Goal: Information Seeking & Learning: Check status

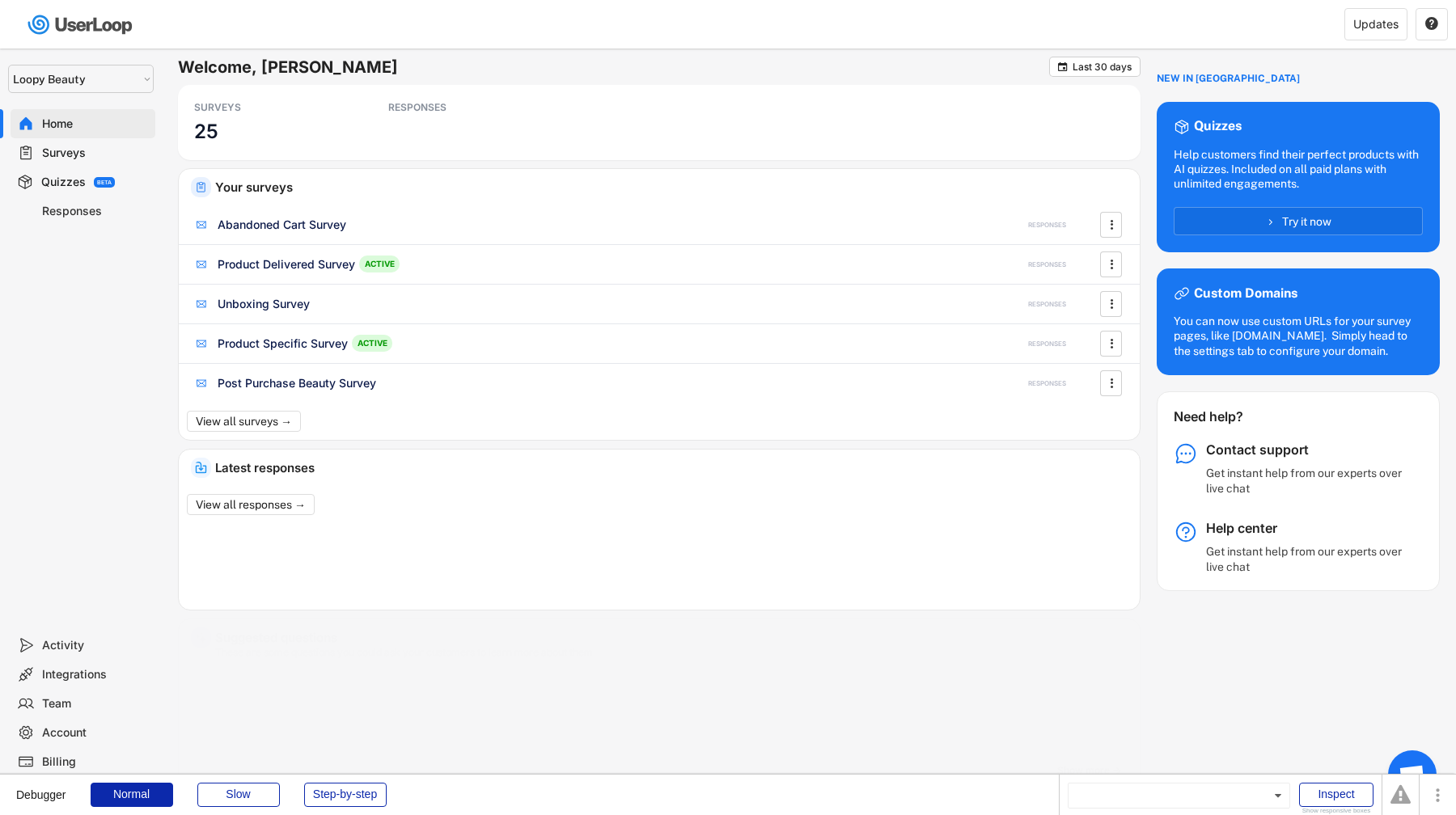
select select ""1348695171700984260__LOOKUP__1621425969652x687239840058835000""
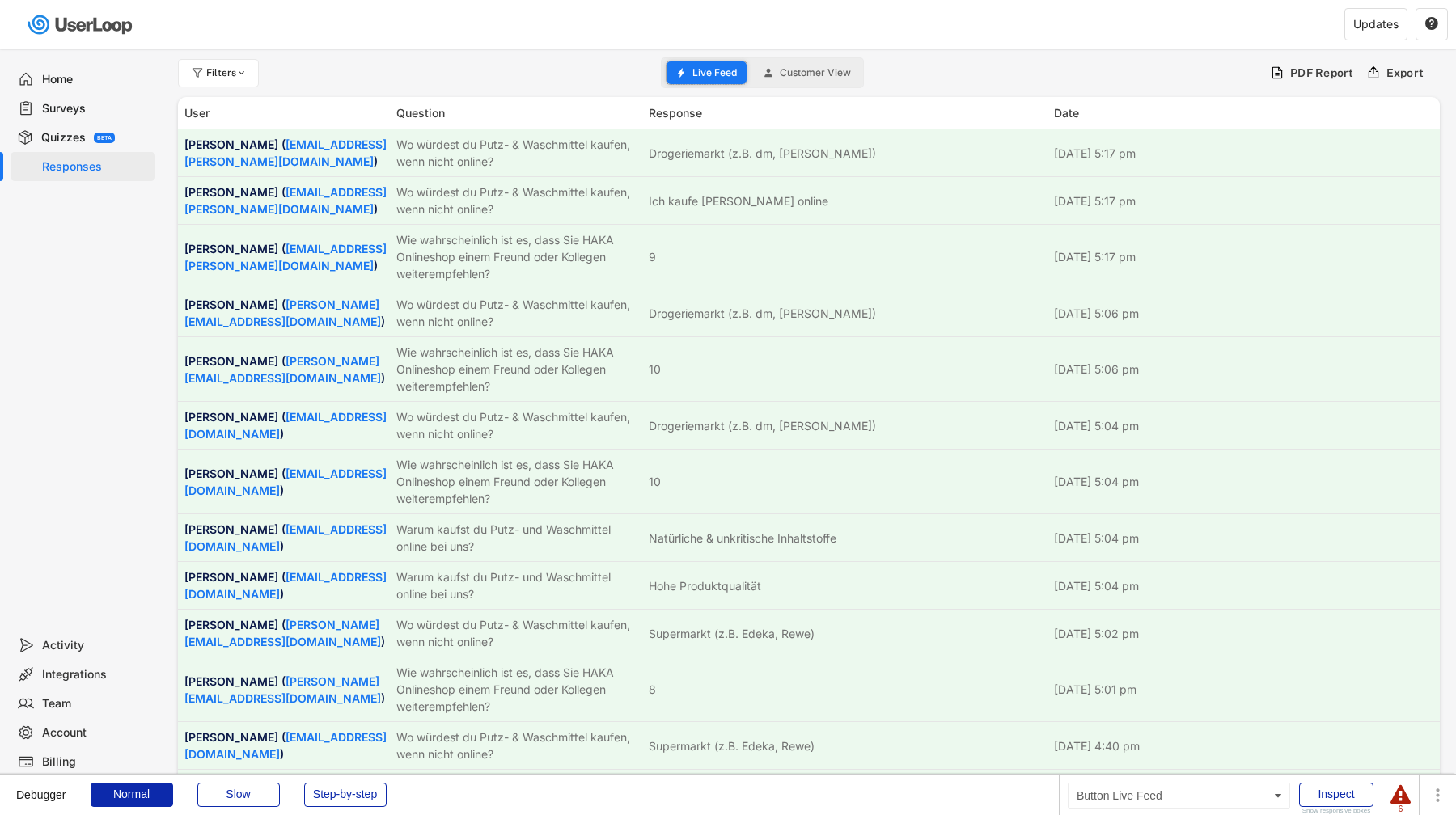
click at [683, 73] on use at bounding box center [681, 73] width 6 height 9
click at [102, 108] on div "Surveys" at bounding box center [95, 108] width 107 height 15
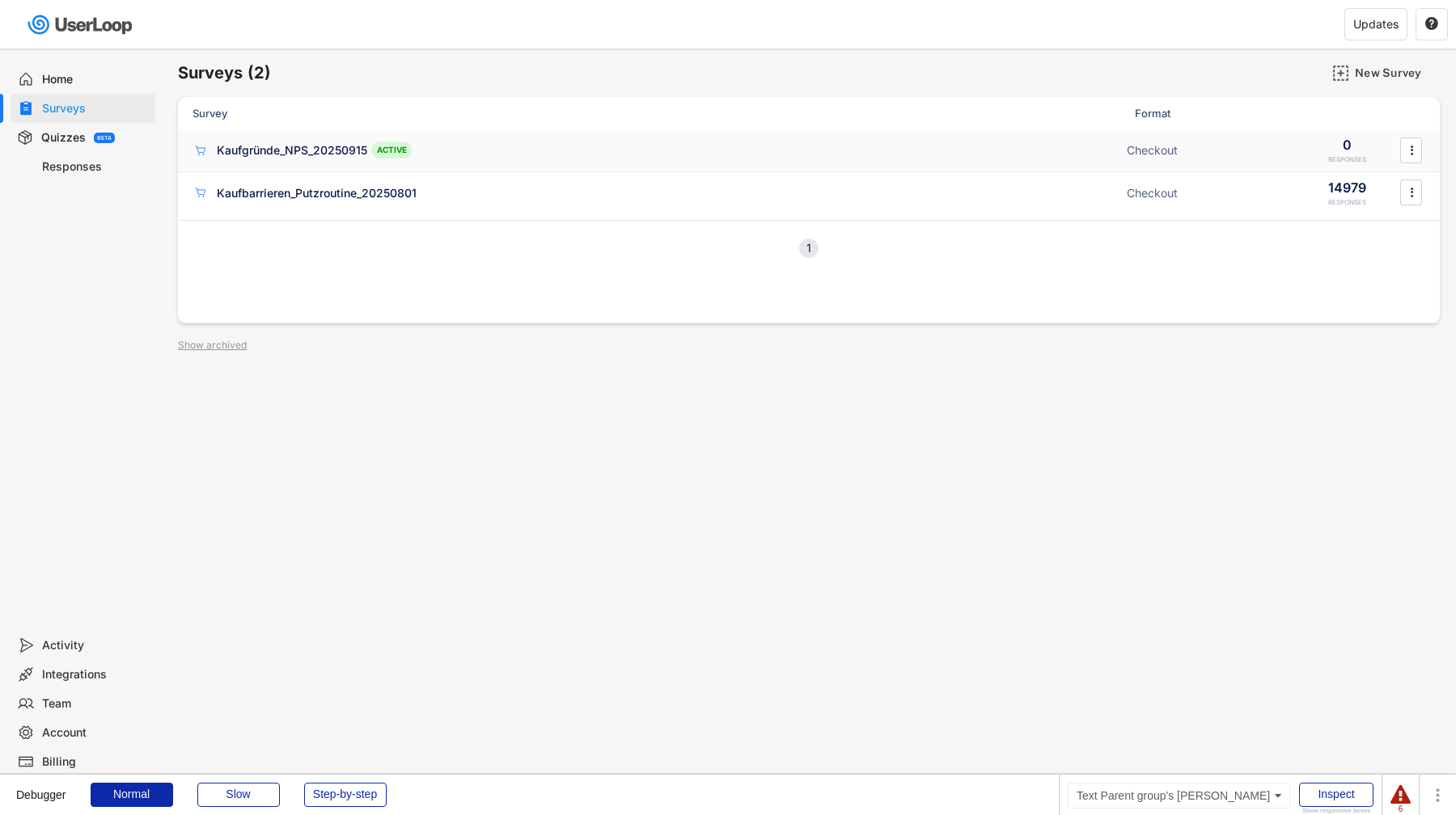
click at [272, 157] on div "Kaufgründe_NPS_20250915" at bounding box center [291, 150] width 150 height 16
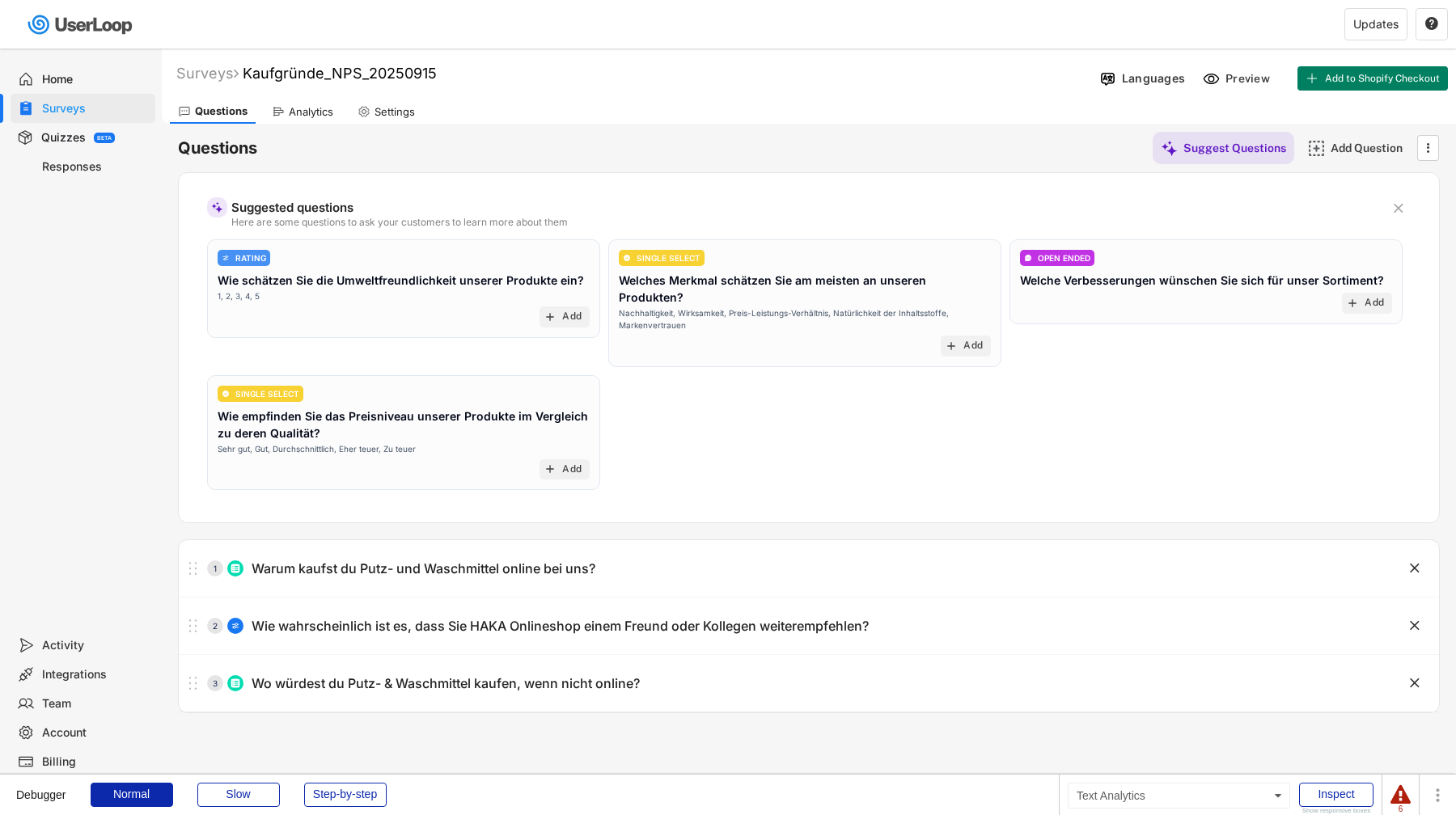
click at [298, 112] on div "Analytics" at bounding box center [310, 112] width 44 height 13
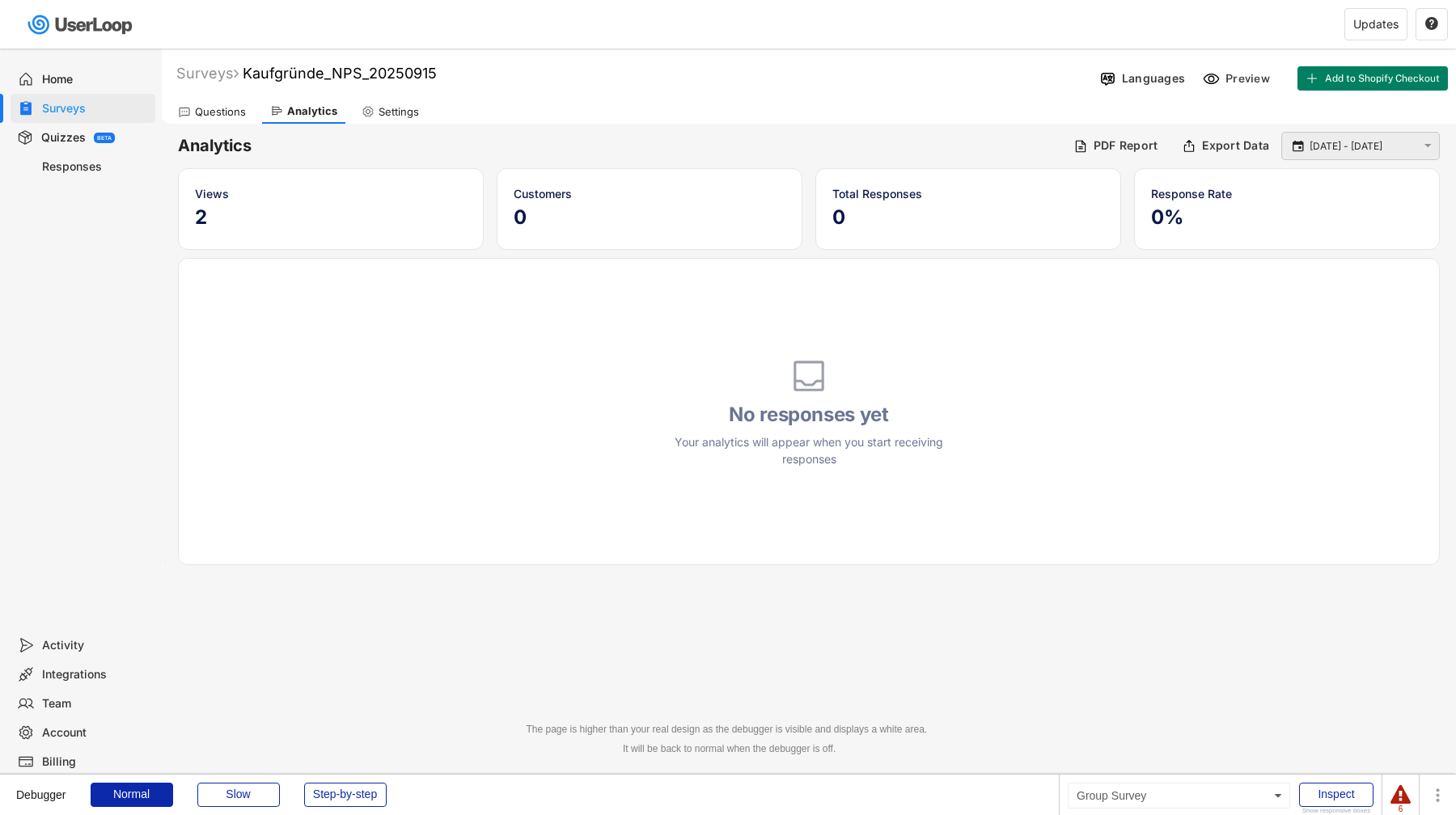
click at [1318, 132] on div " 2 Sep - 3 Oct " at bounding box center [1360, 146] width 158 height 28
click at [1318, 135] on div " 2 Sep - 3 Oct " at bounding box center [1360, 146] width 158 height 28
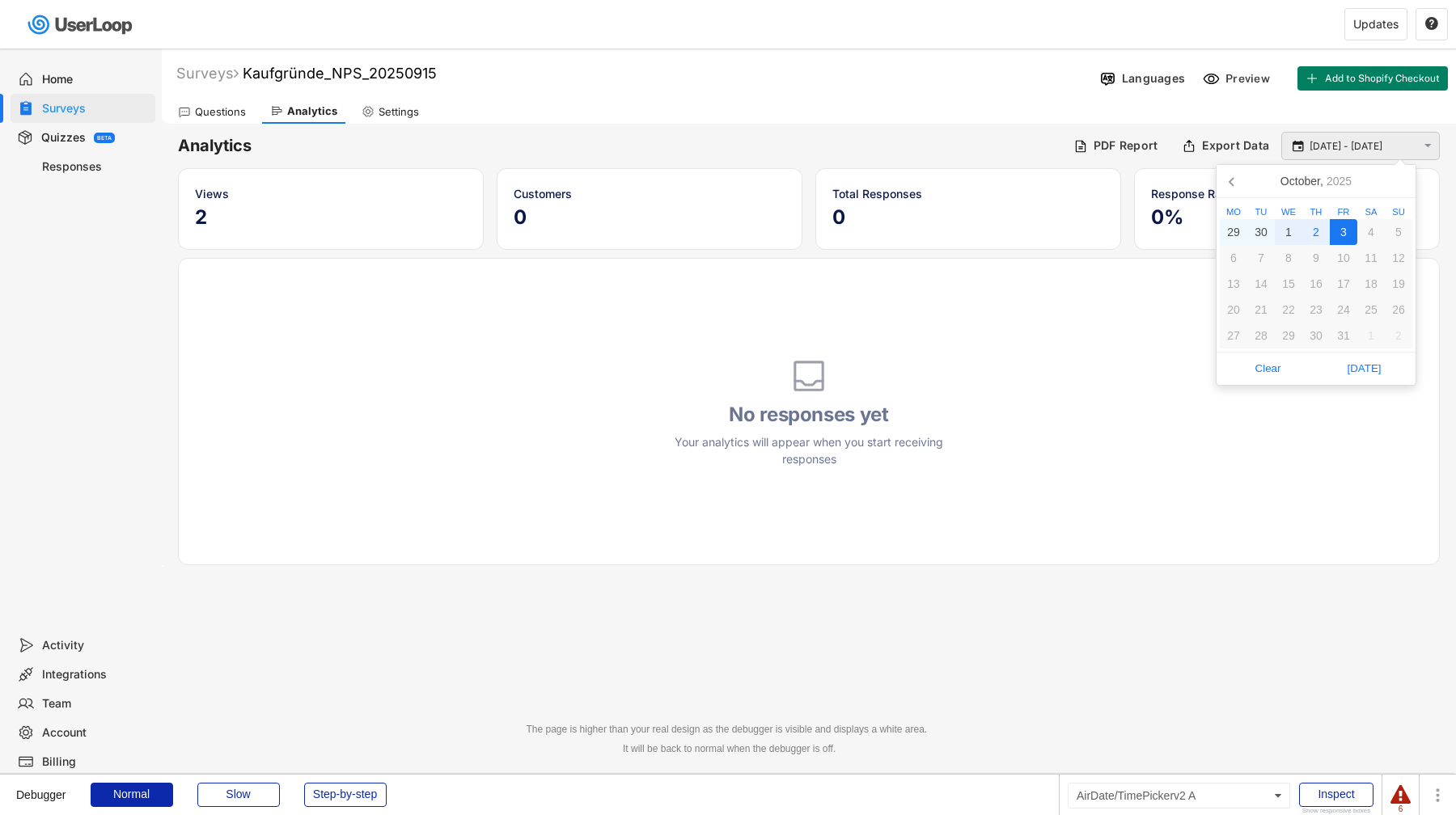
click at [1318, 139] on input "[DATE] - [DATE]" at bounding box center [1362, 147] width 107 height 16
click at [1282, 223] on div "1" at bounding box center [1288, 232] width 28 height 26
click at [1352, 227] on div "3" at bounding box center [1343, 232] width 28 height 26
type input "1 Oct - 3 Oct"
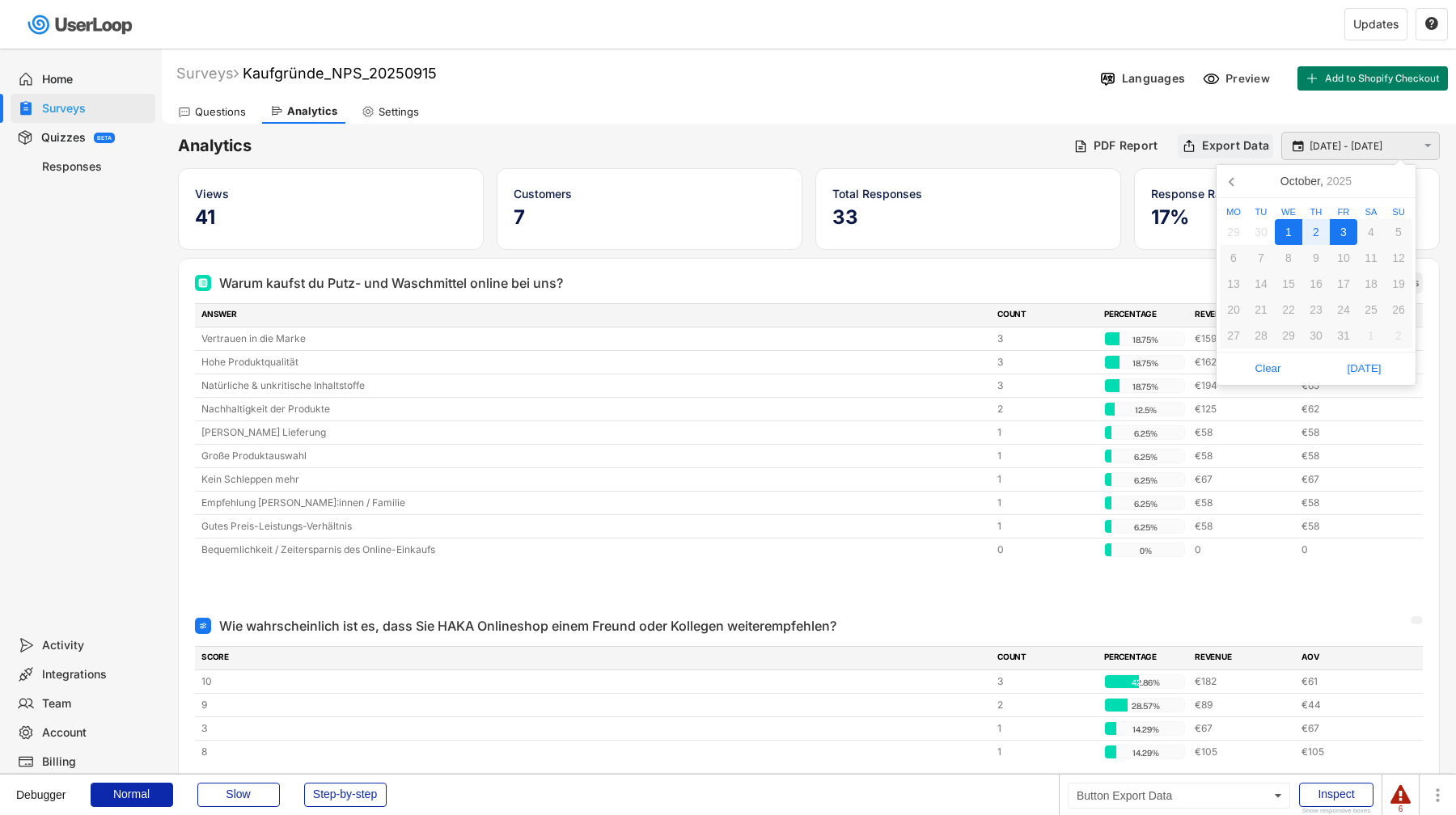
drag, startPoint x: 1362, startPoint y: 145, endPoint x: 1194, endPoint y: 150, distance: 168.1
click at [1194, 152] on div "Analytics PDF Report Export Data  1 Oct - 3 Oct " at bounding box center [808, 146] width 1262 height 28
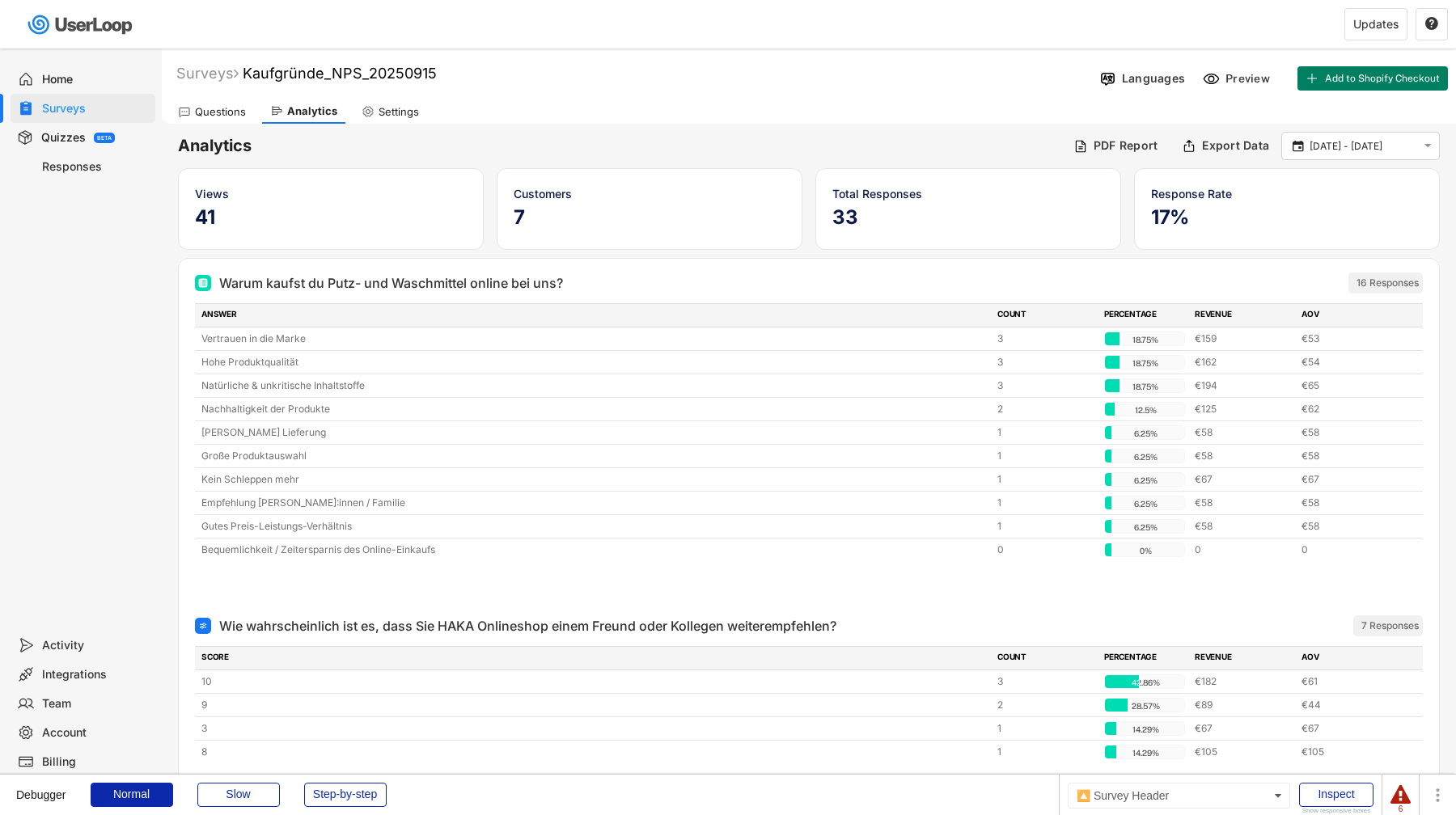
click at [1110, 116] on div "Questions Analytics Settings" at bounding box center [808, 109] width 1294 height 28
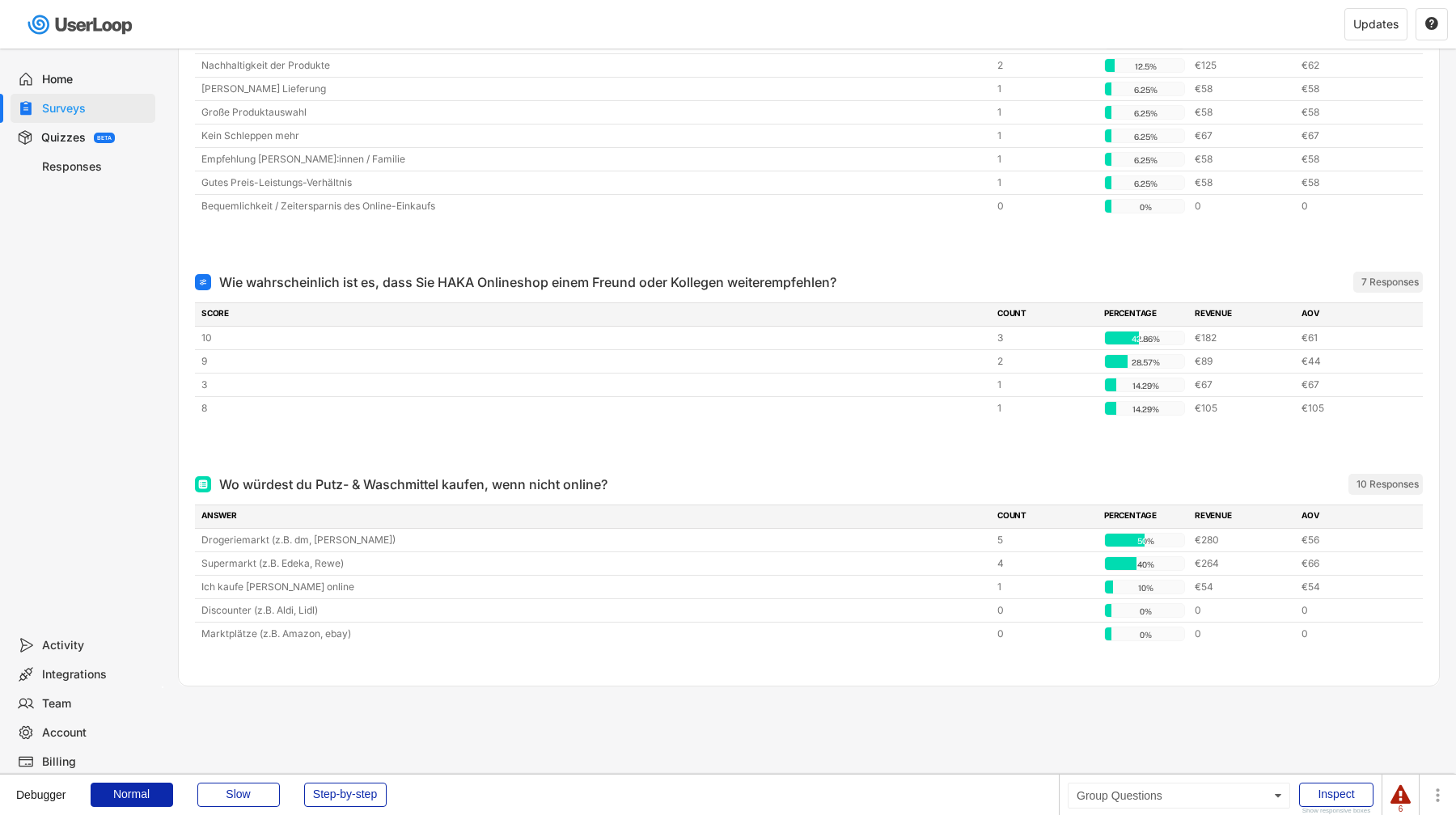
scroll to position [363, 0]
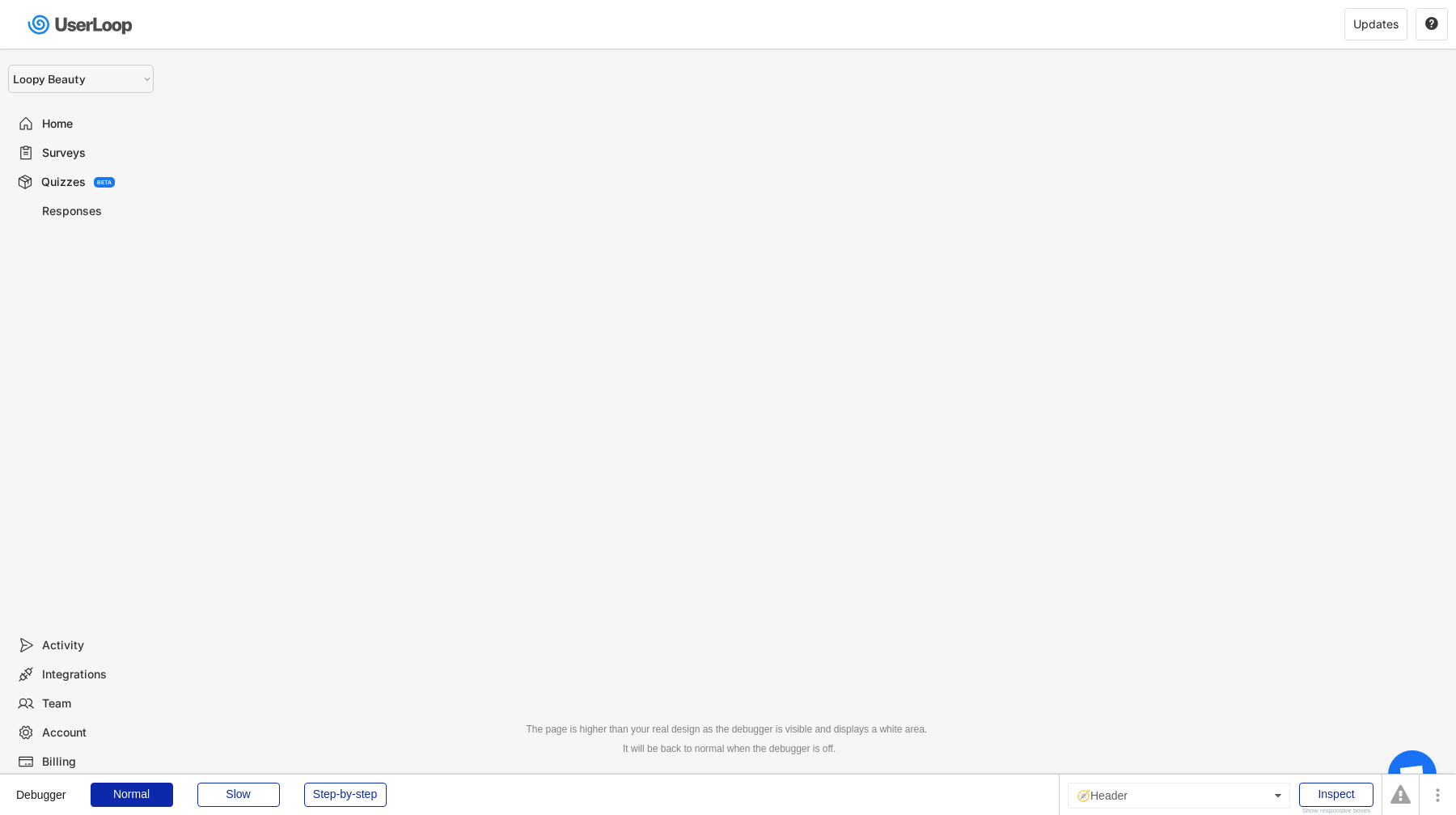
select select ""1348695171700984260__LOOKUP__1621425969652x687239840058835000""
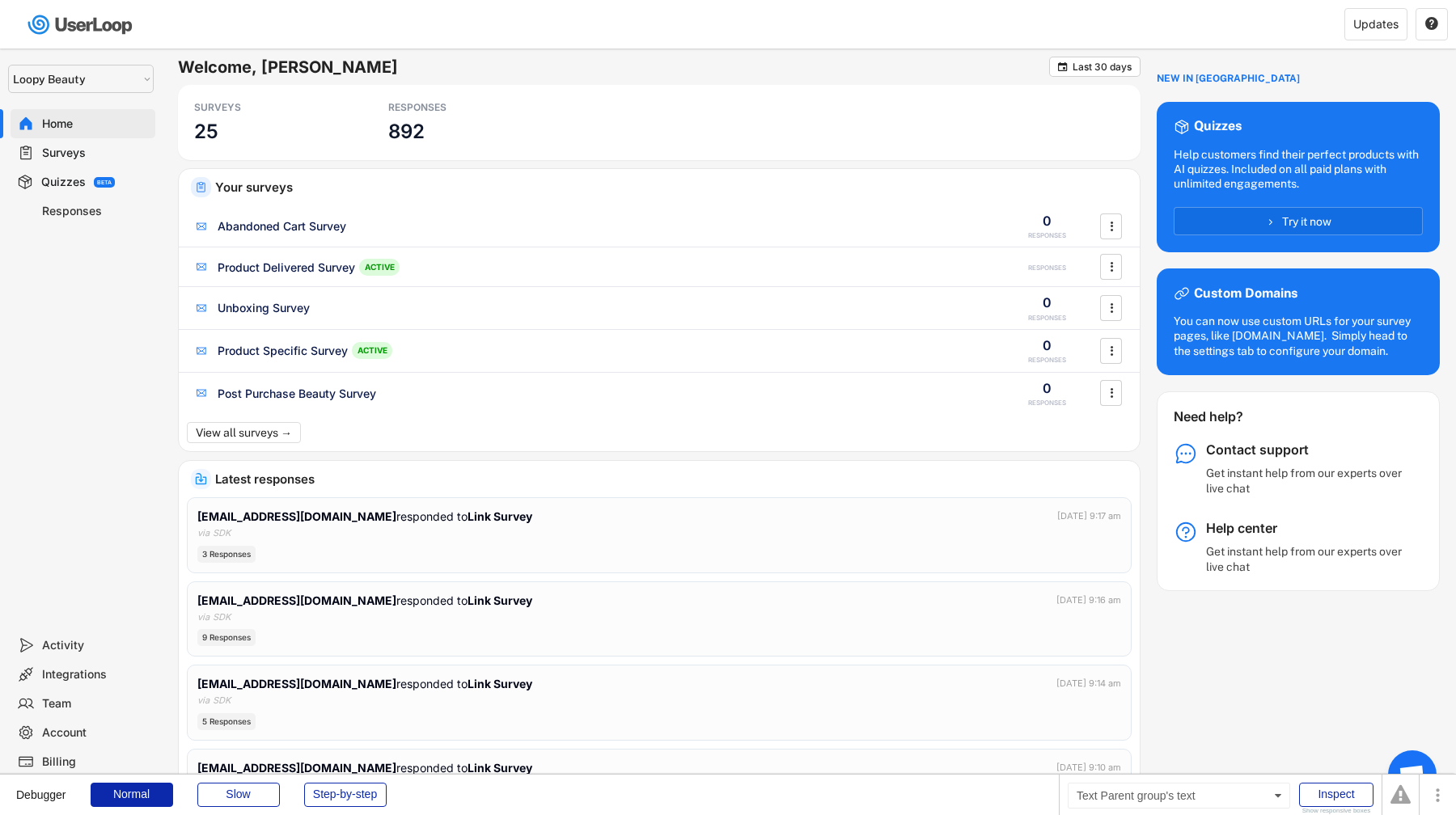
click at [86, 156] on div "Surveys" at bounding box center [95, 153] width 107 height 15
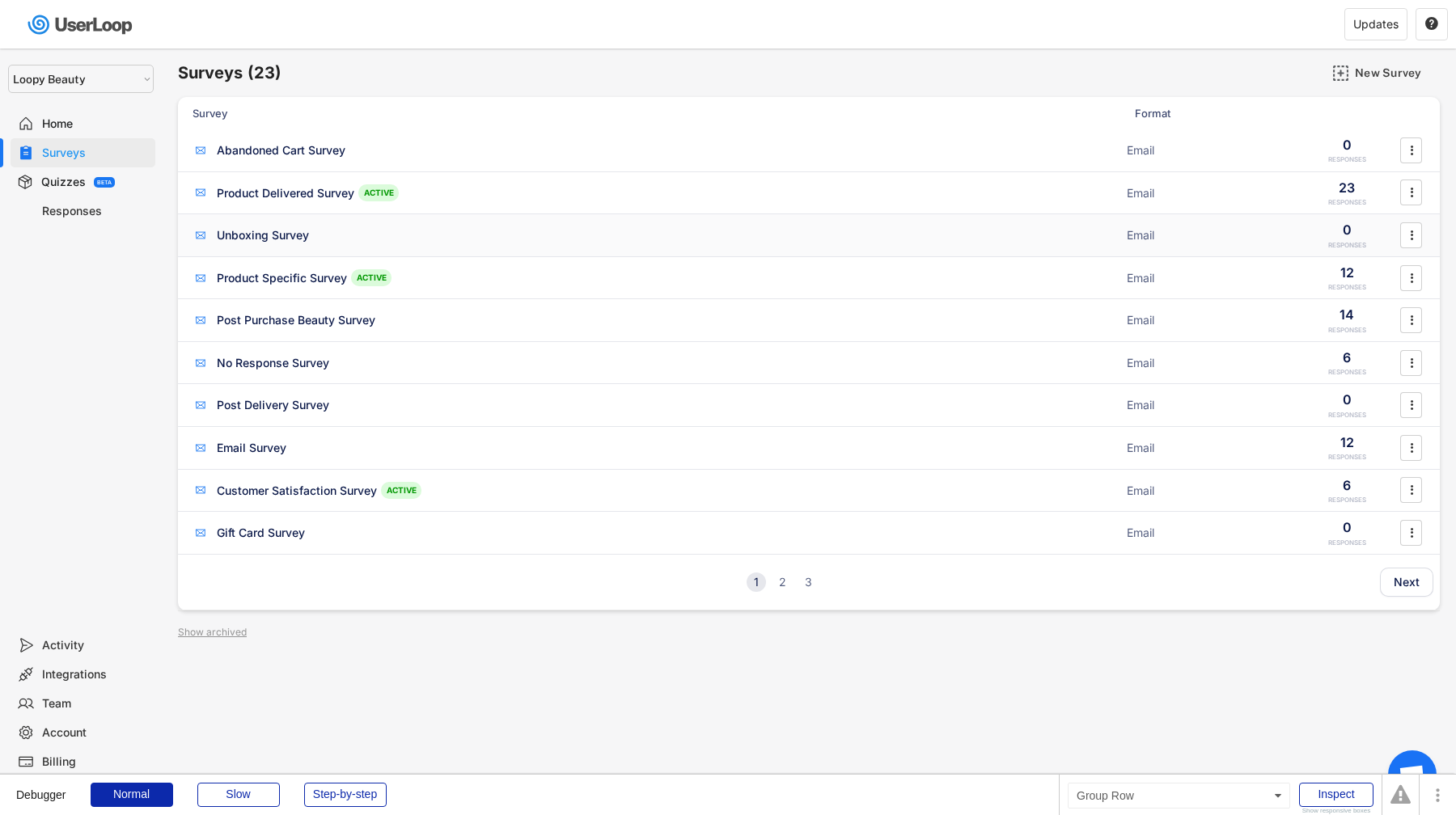
click at [357, 233] on div "Unboxing Survey" at bounding box center [655, 236] width 925 height 16
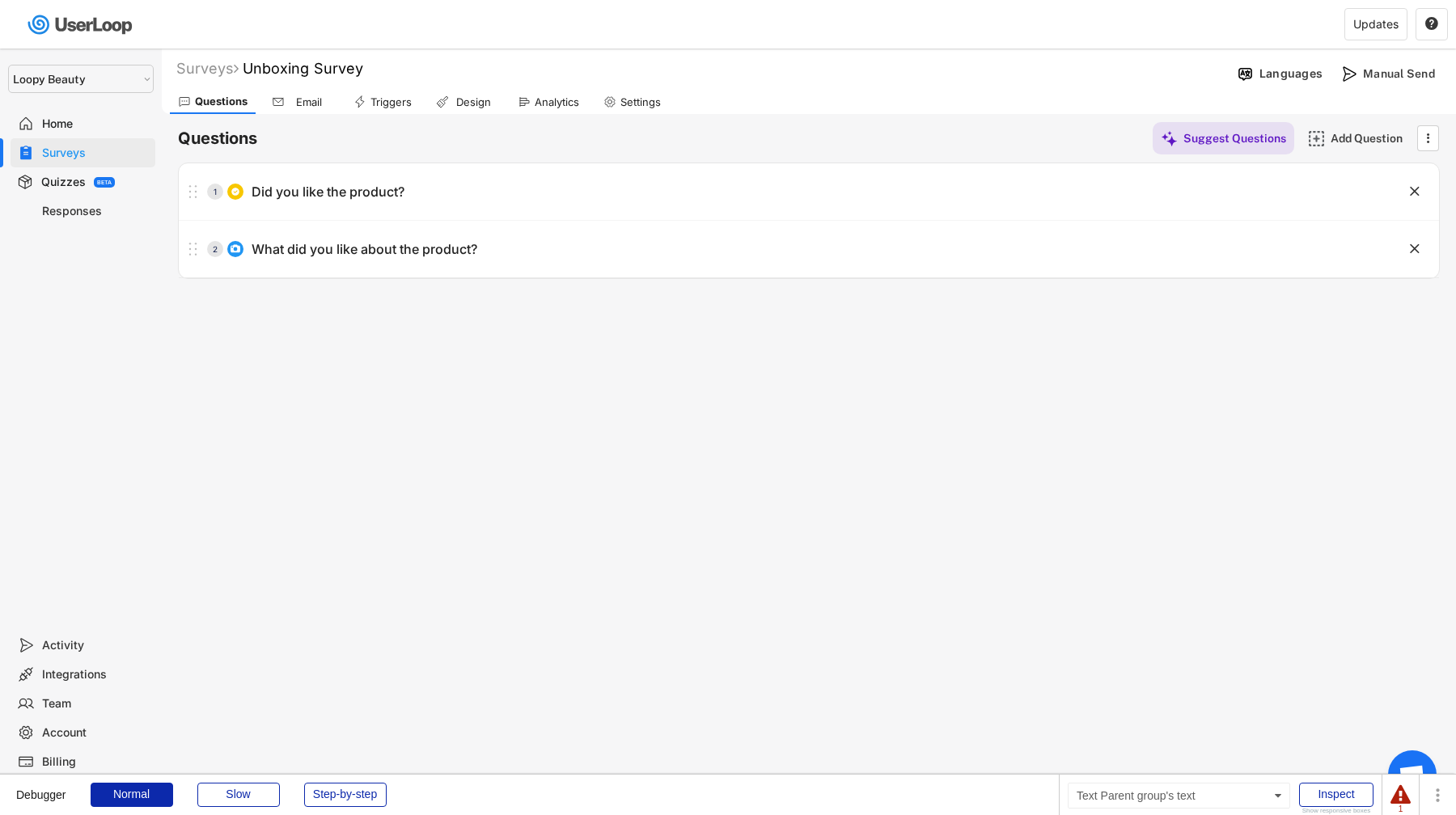
click at [111, 149] on div "Surveys" at bounding box center [95, 153] width 107 height 15
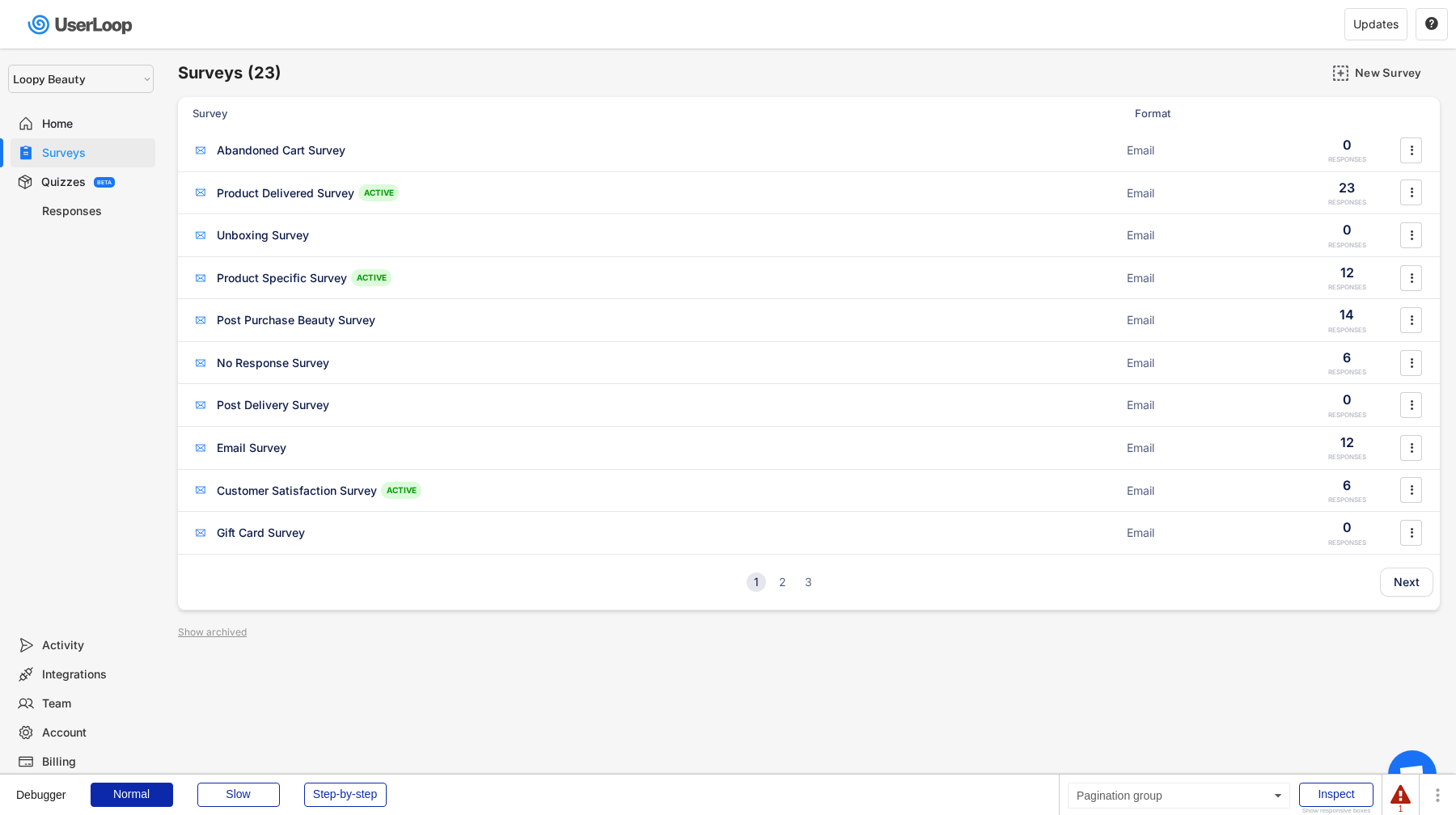
click at [783, 581] on div "2" at bounding box center [782, 582] width 20 height 12
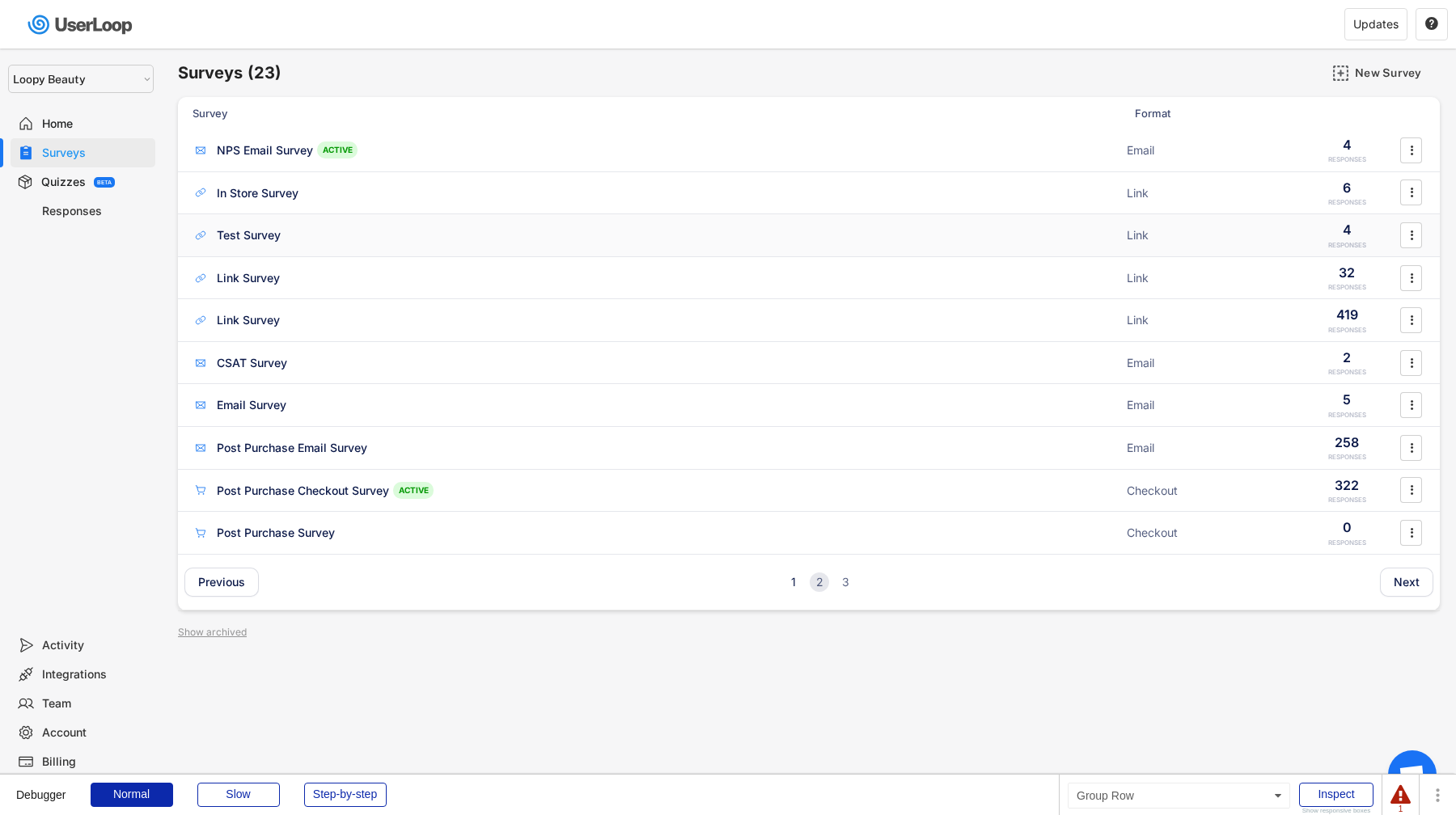
click at [449, 230] on div "Test Survey" at bounding box center [655, 236] width 925 height 16
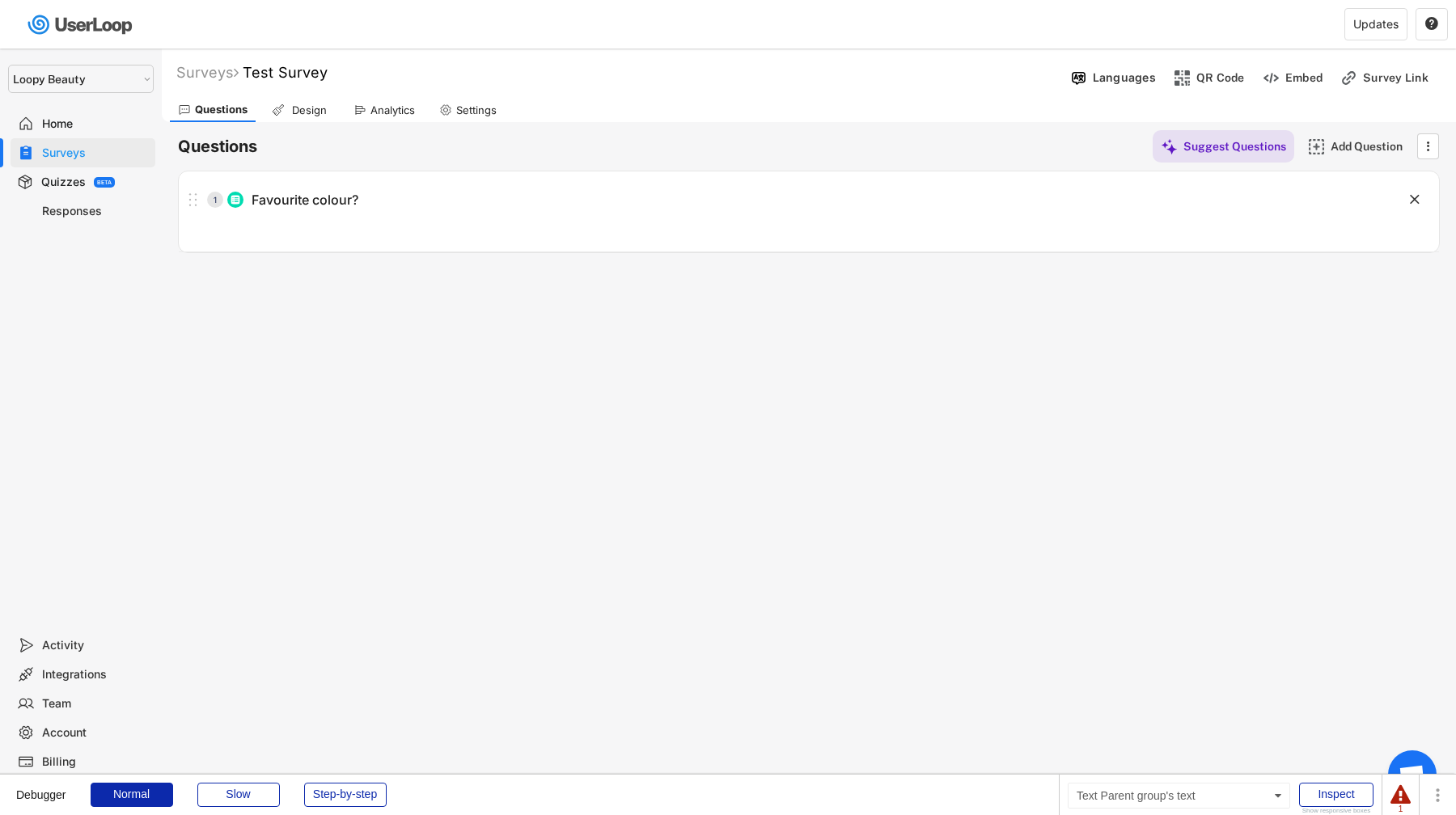
click at [93, 154] on div "Surveys" at bounding box center [95, 153] width 107 height 15
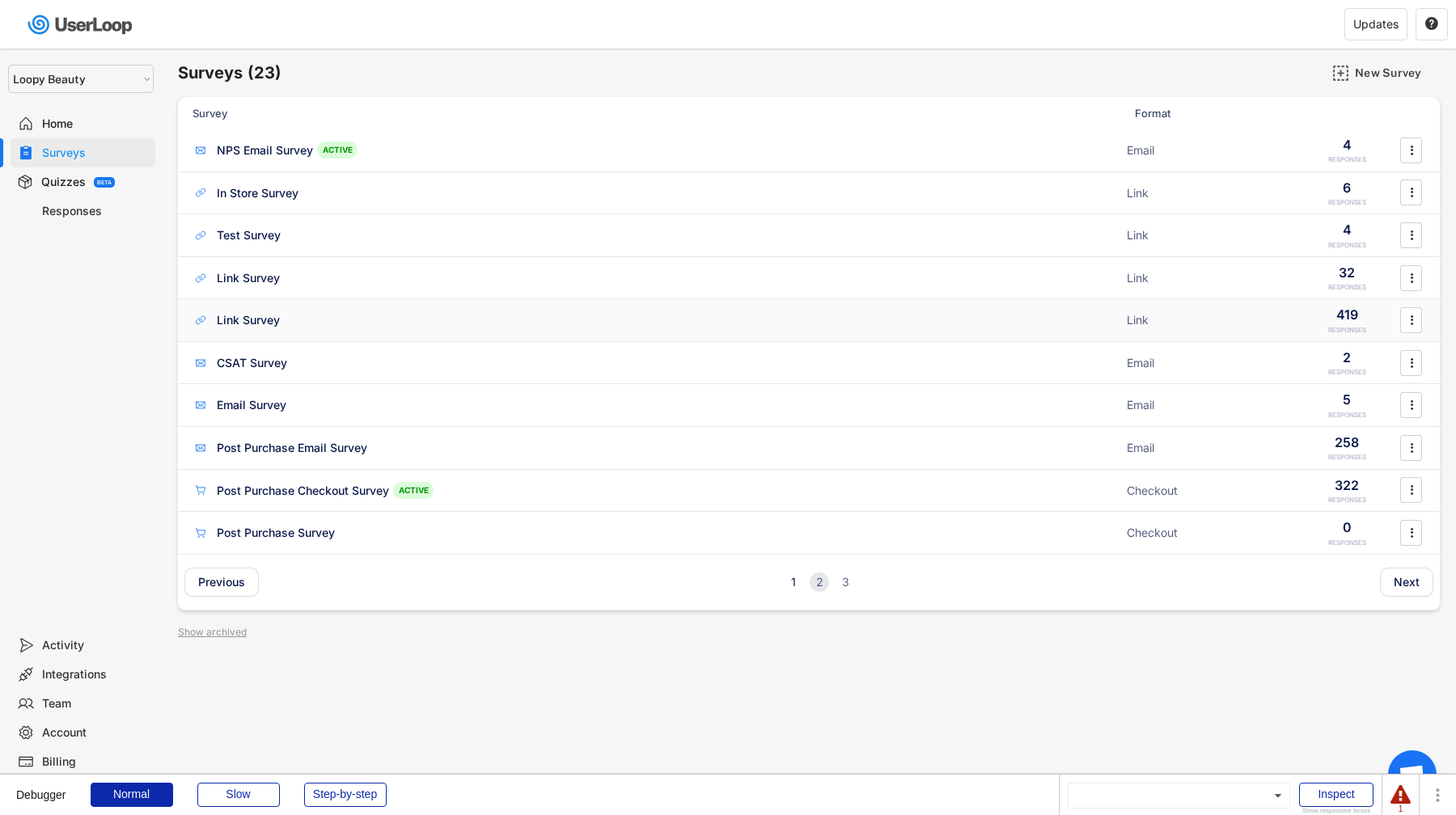
click at [281, 307] on div "Link Survey Link 419 RESPONSES " at bounding box center [808, 320] width 1262 height 42
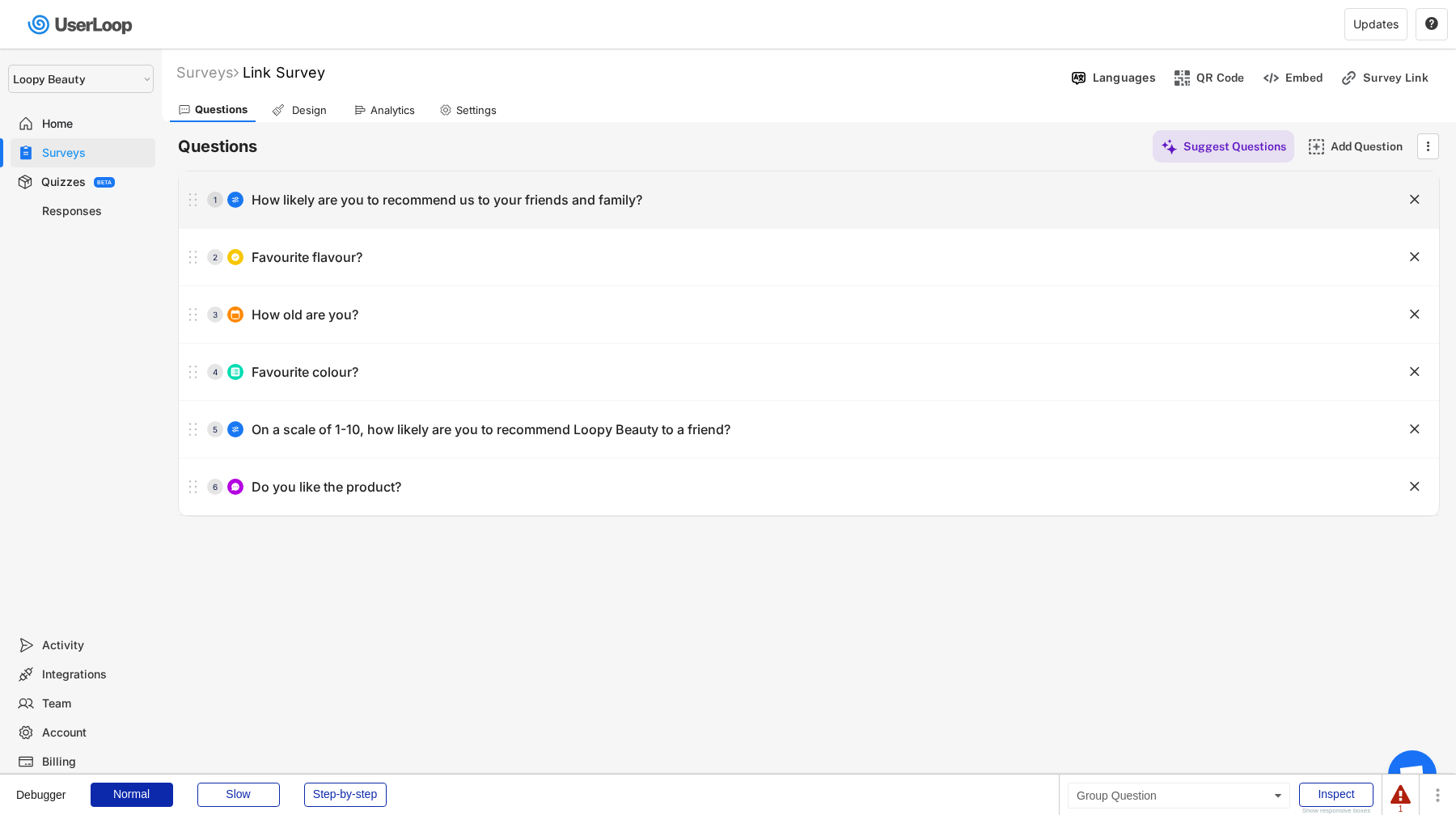
click at [409, 210] on div "1 How likely are you to recommend us to your friends and family?" at bounding box center [768, 200] width 1179 height 32
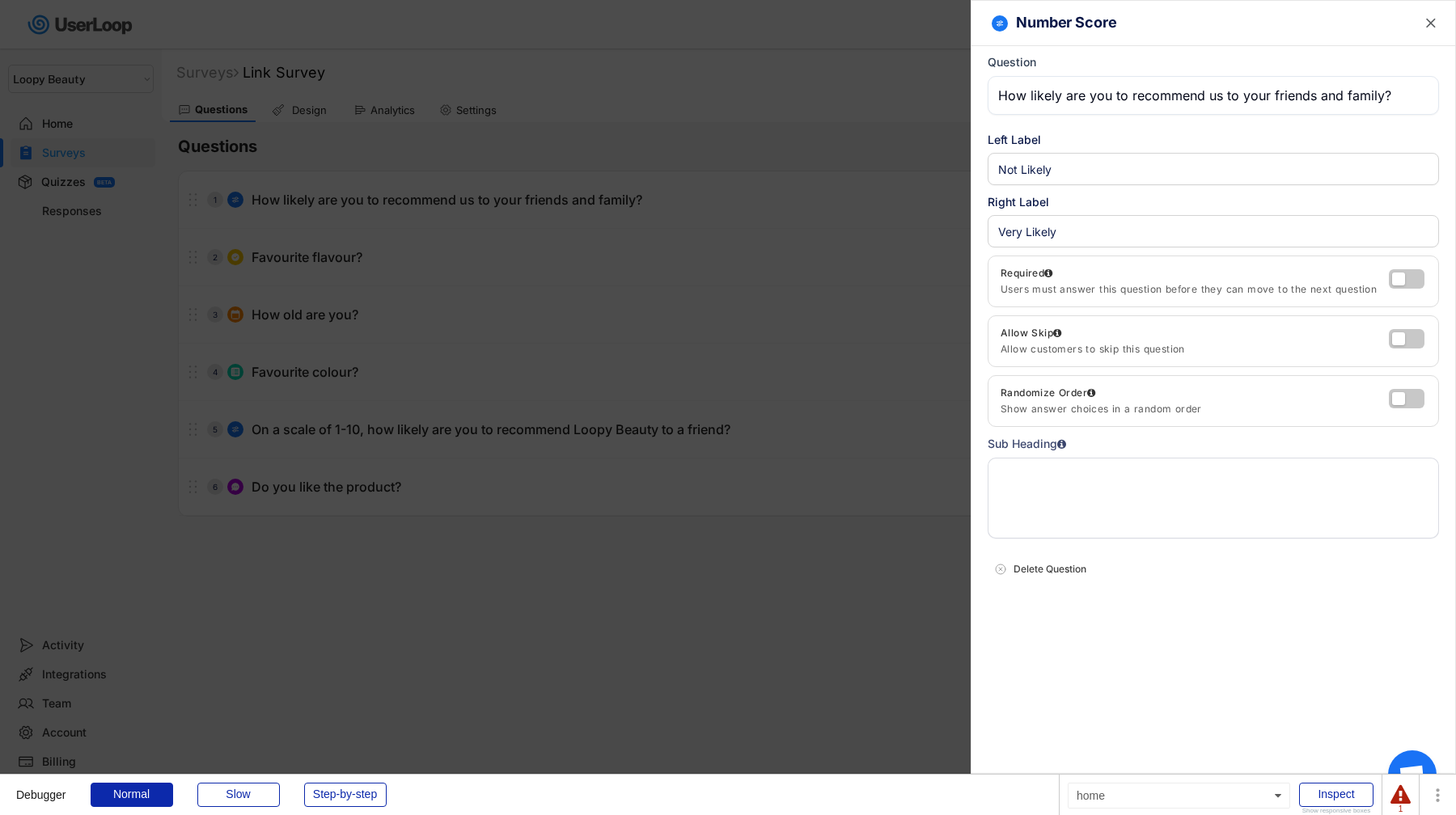
click at [397, 210] on div at bounding box center [728, 408] width 1456 height 815
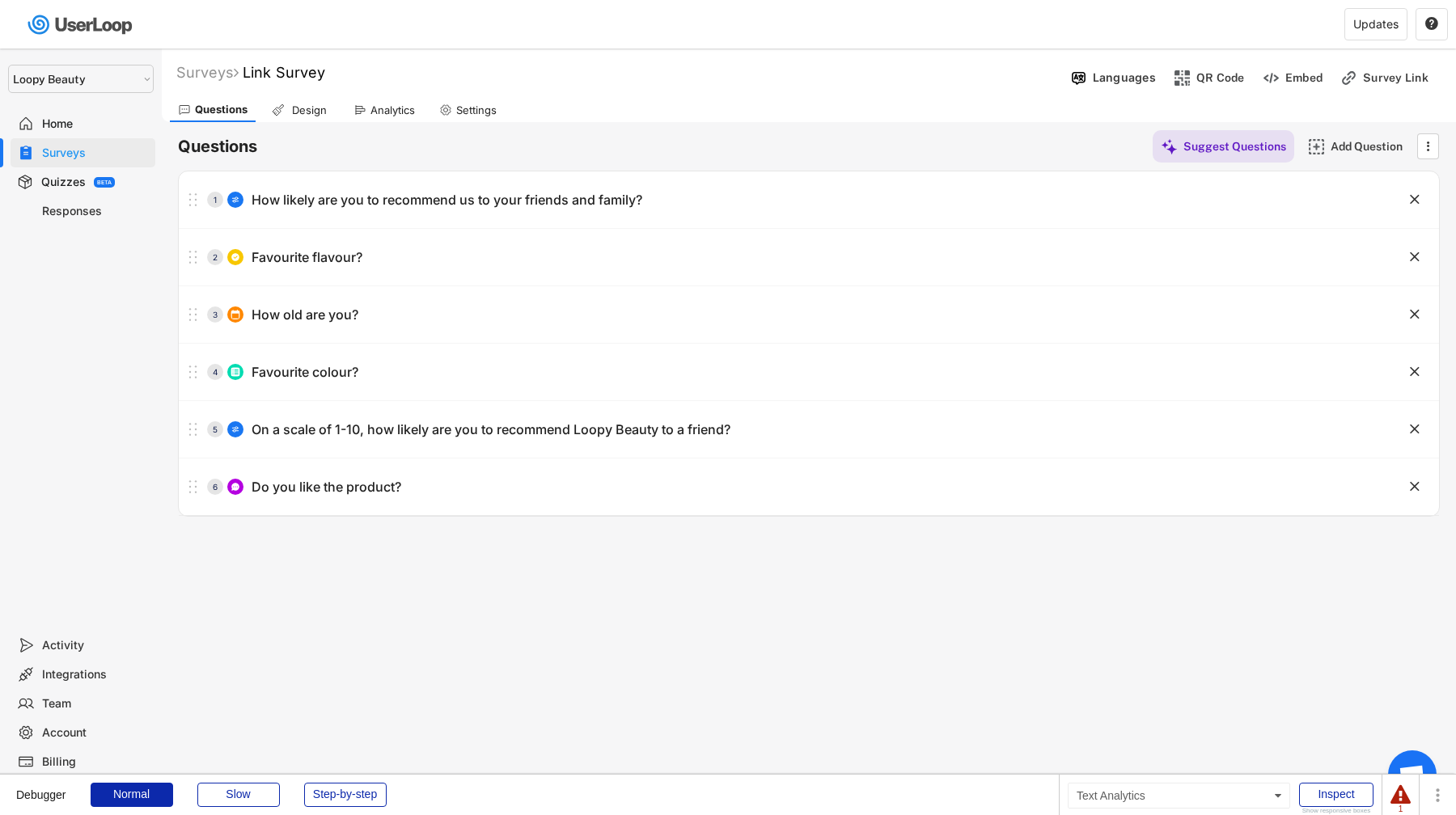
click at [399, 112] on div "Analytics" at bounding box center [392, 110] width 44 height 13
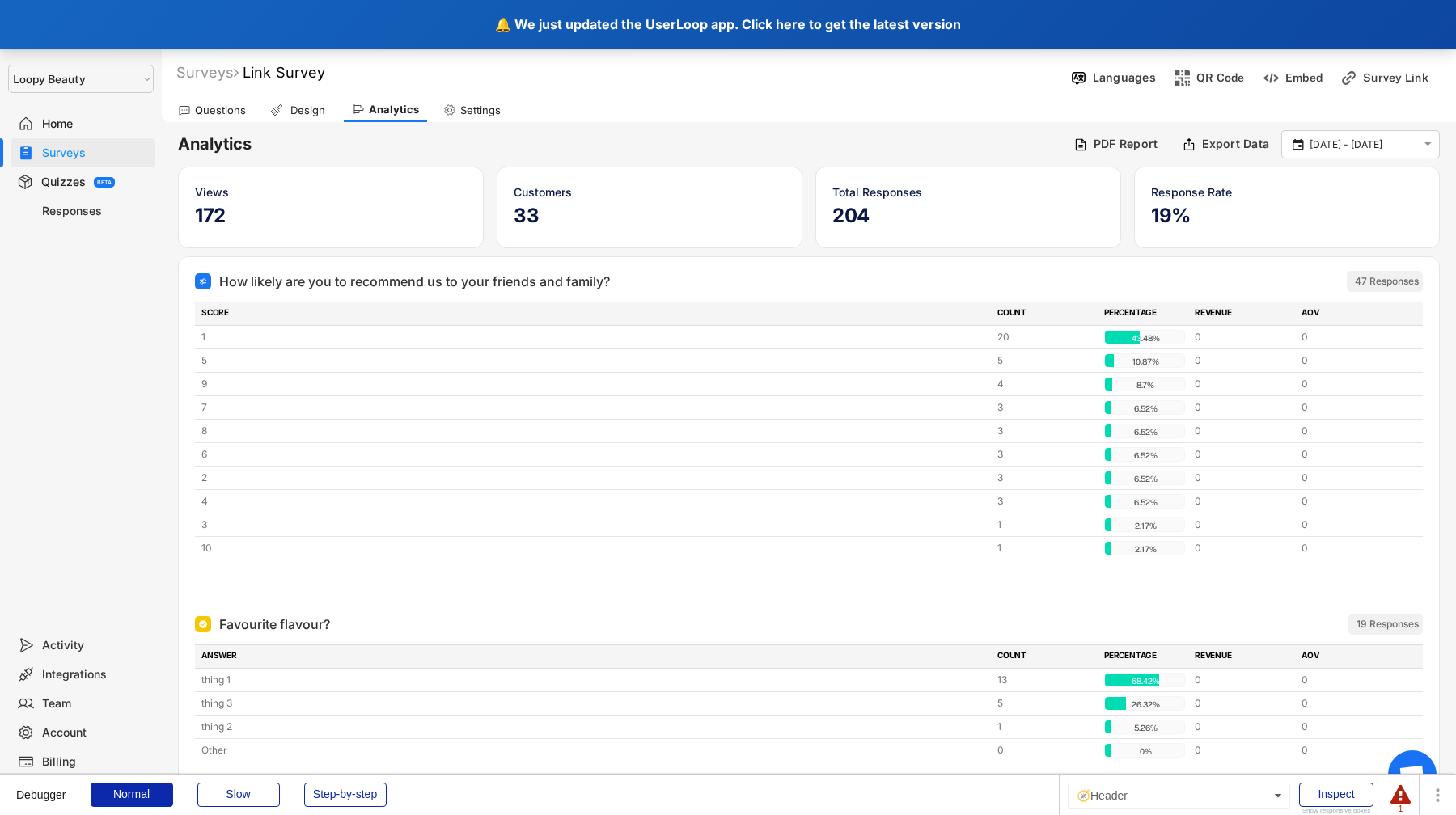
click at [869, 9] on div "🔔 We just updated the UserLoop app. Click here to get the latest version" at bounding box center [728, 24] width 1456 height 49
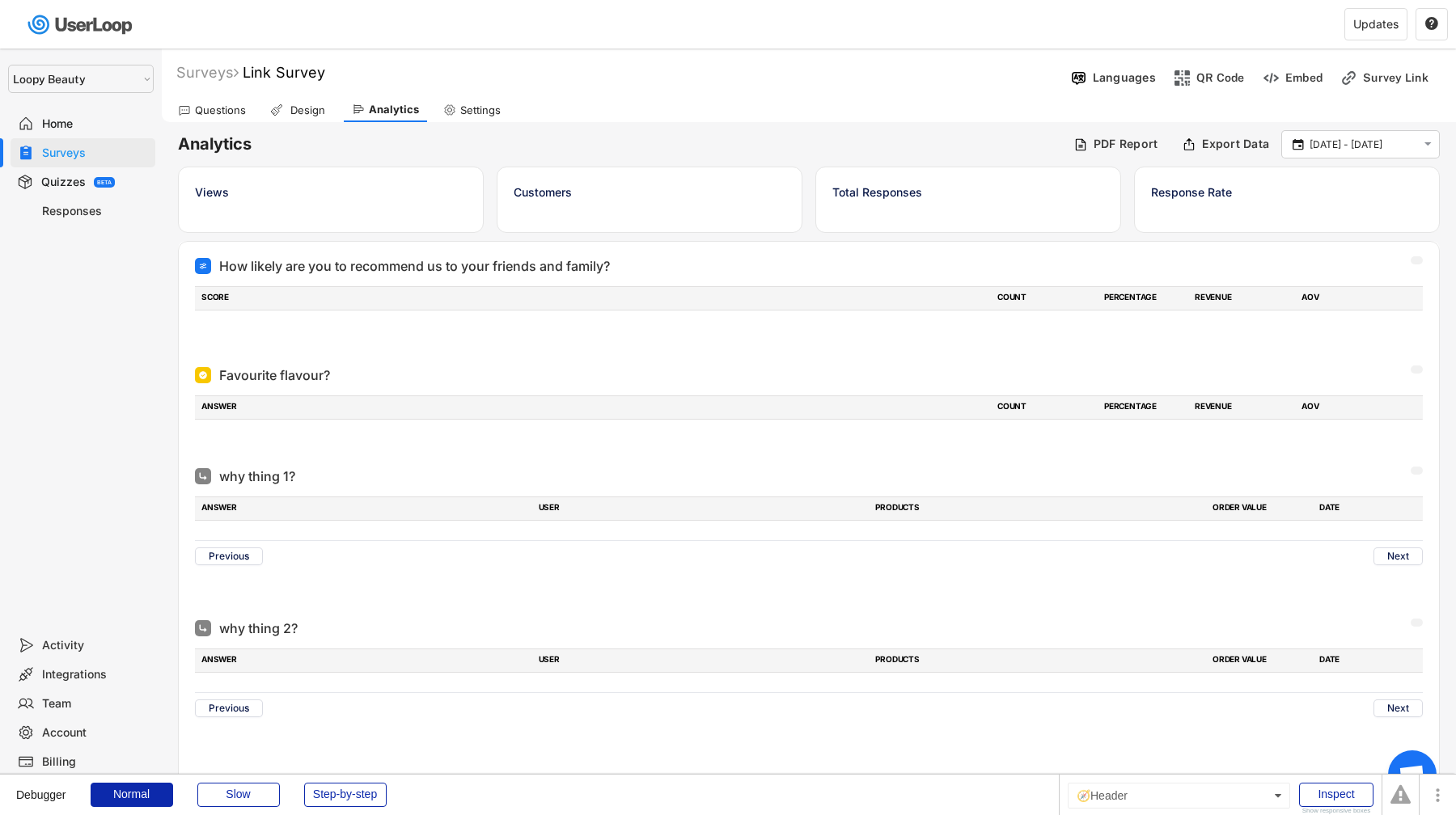
select select ""1348695171700984260__LOOKUP__1621425969652x687239840058835000""
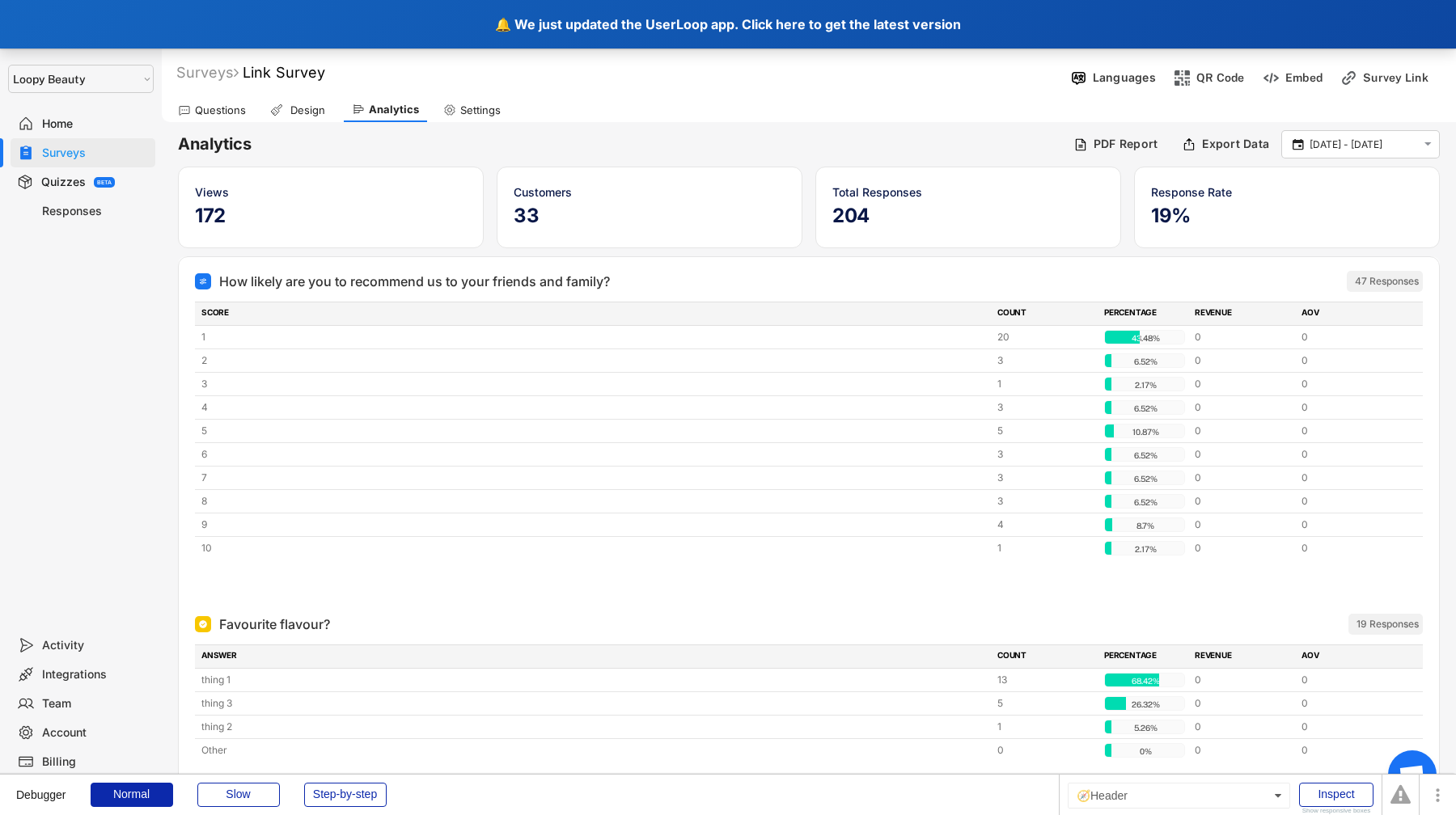
click at [1067, 27] on div "🔔 We just updated the UserLoop app. Click here to get the latest version" at bounding box center [728, 24] width 1456 height 49
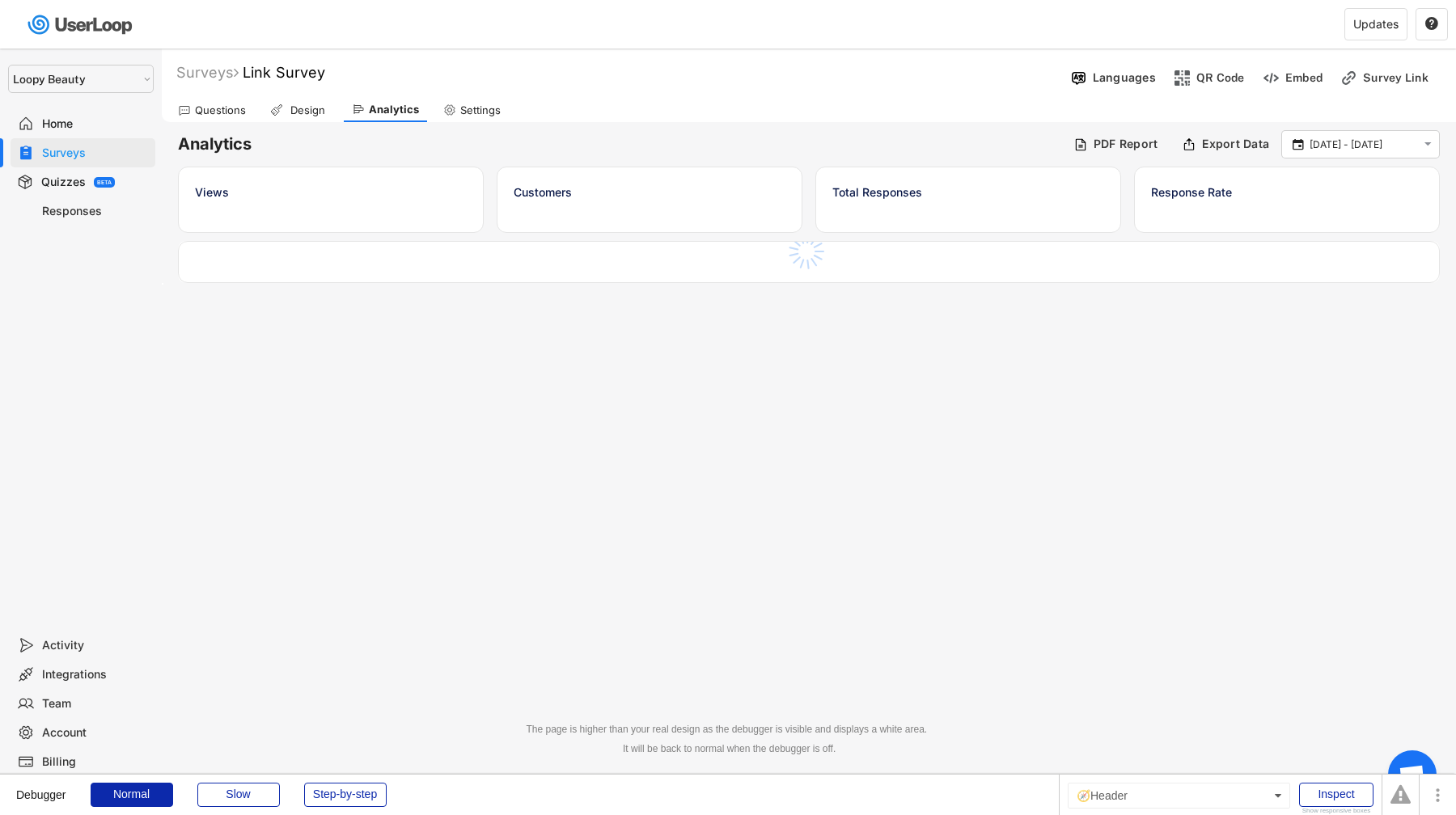
select select ""1348695171700984260__LOOKUP__1621425969652x687239840058835000""
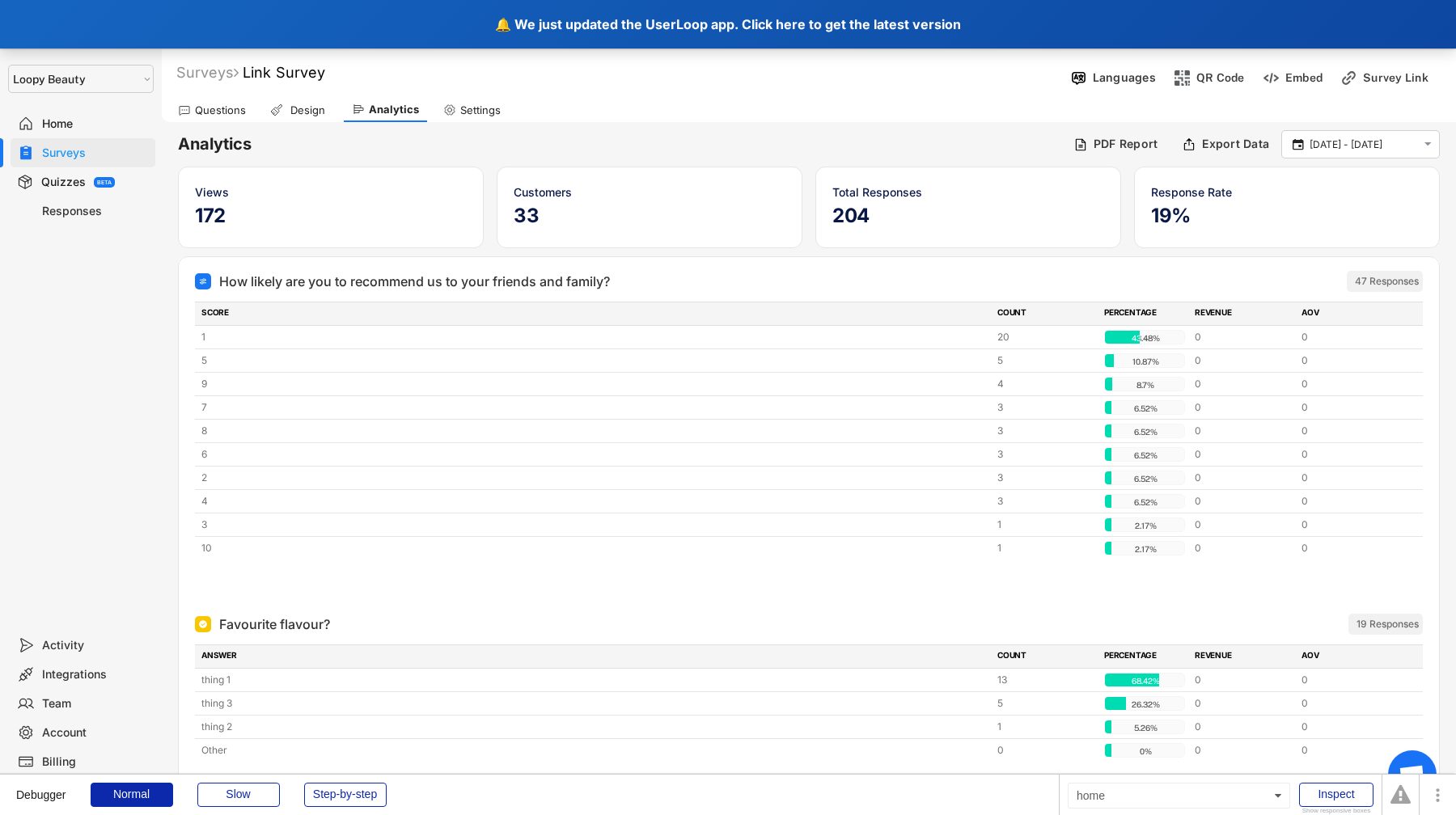
click at [691, 20] on div "🔔 We just updated the UserLoop app. Click here to get the latest version" at bounding box center [728, 24] width 1456 height 49
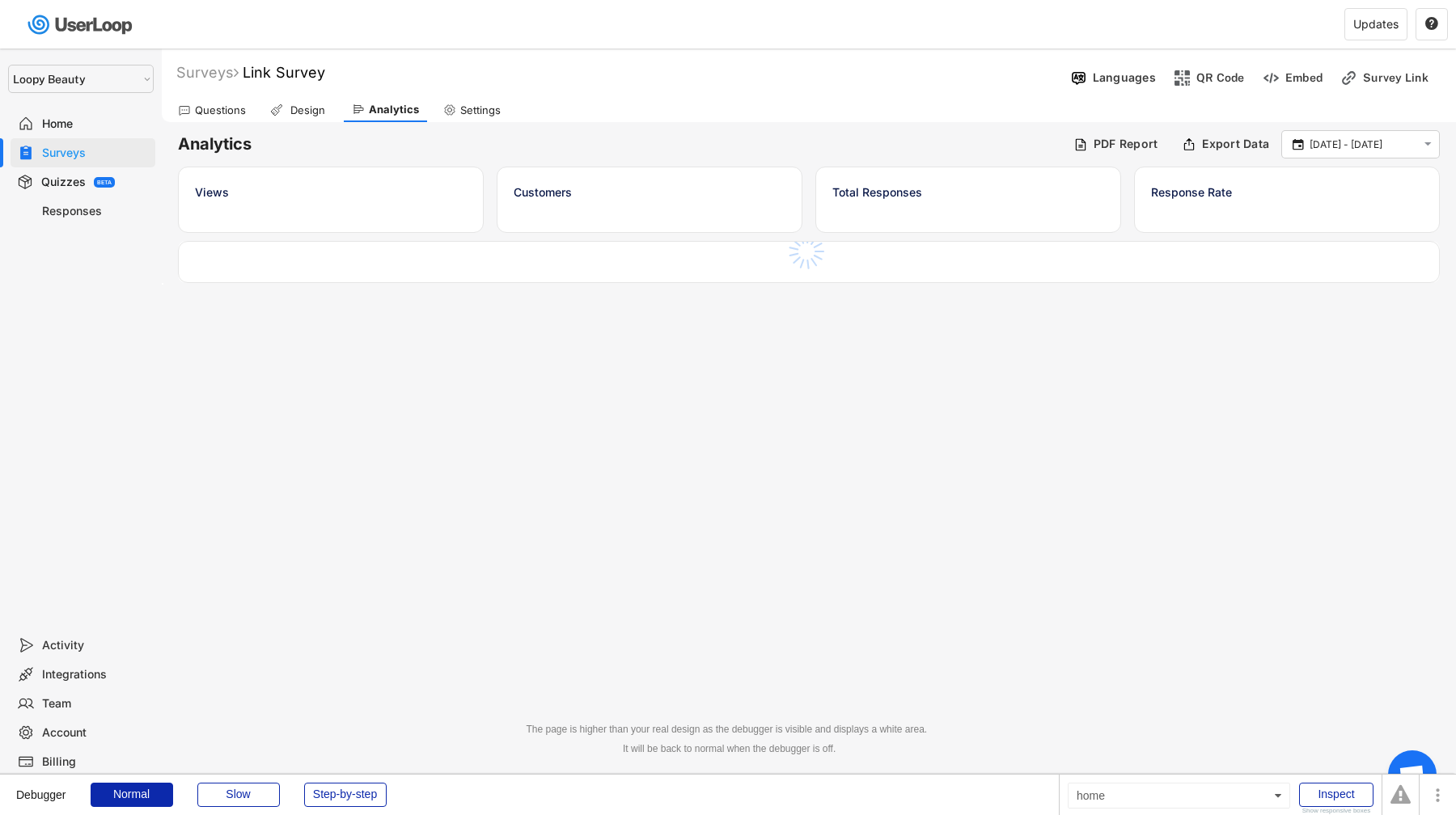
select select ""1348695171700984260__LOOKUP__1621425969652x687239840058835000""
